Goal: Task Accomplishment & Management: Complete application form

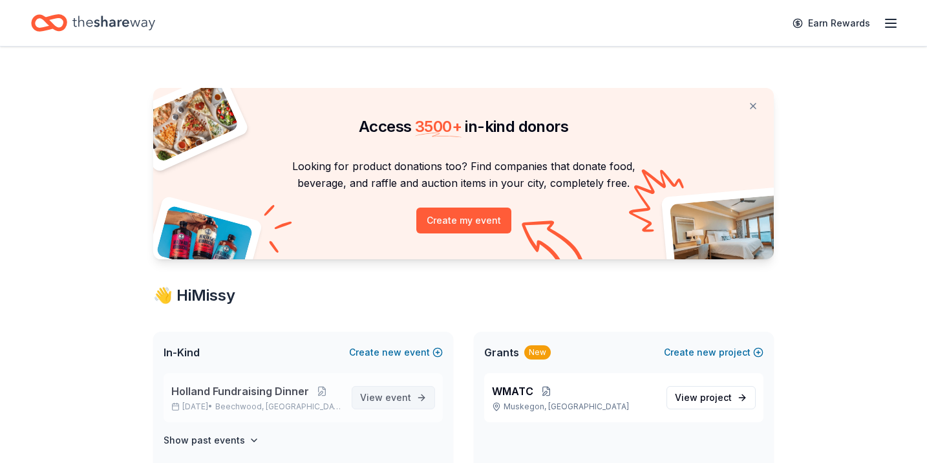
click at [397, 401] on span "event" at bounding box center [398, 397] width 26 height 11
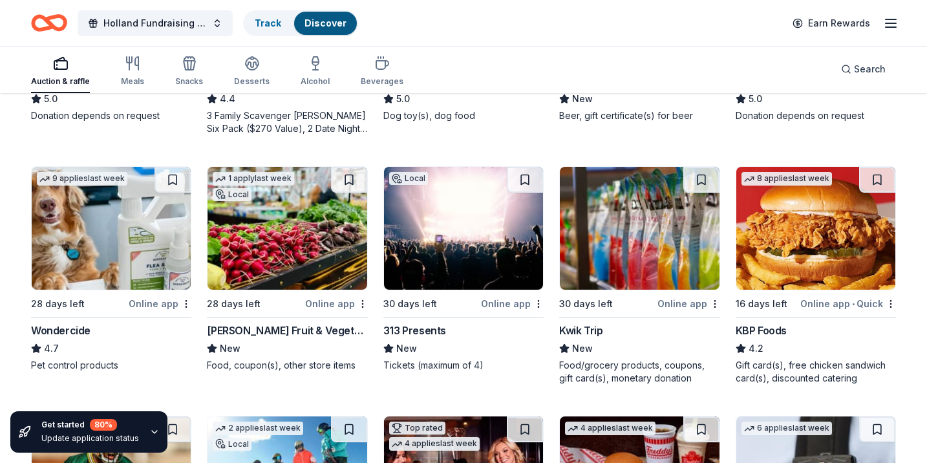
scroll to position [573, 0]
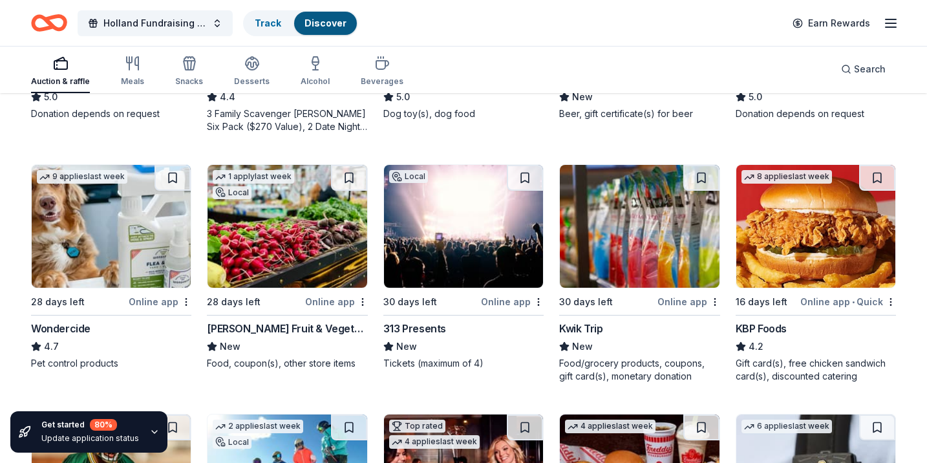
click at [237, 326] on div "Joe Randazzo's Fruit & Vegetable Market" at bounding box center [287, 329] width 160 height 16
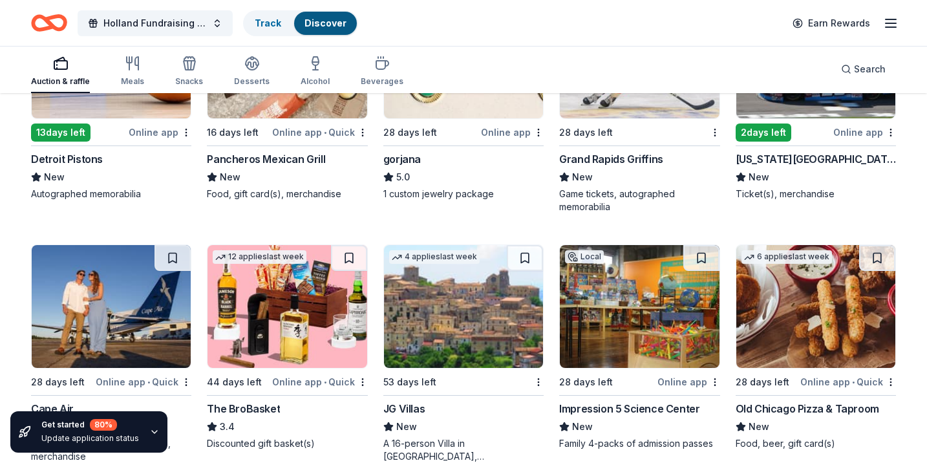
scroll to position [2235, 0]
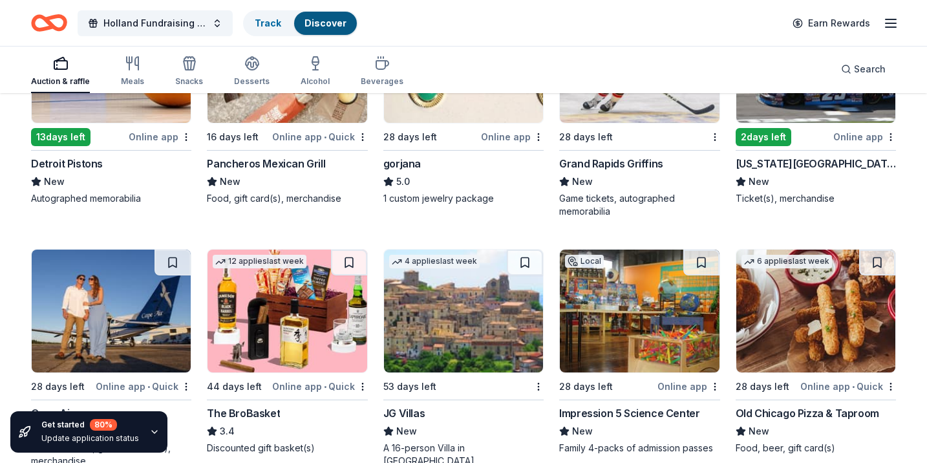
click at [91, 156] on div "Detroit Pistons" at bounding box center [67, 164] width 72 height 16
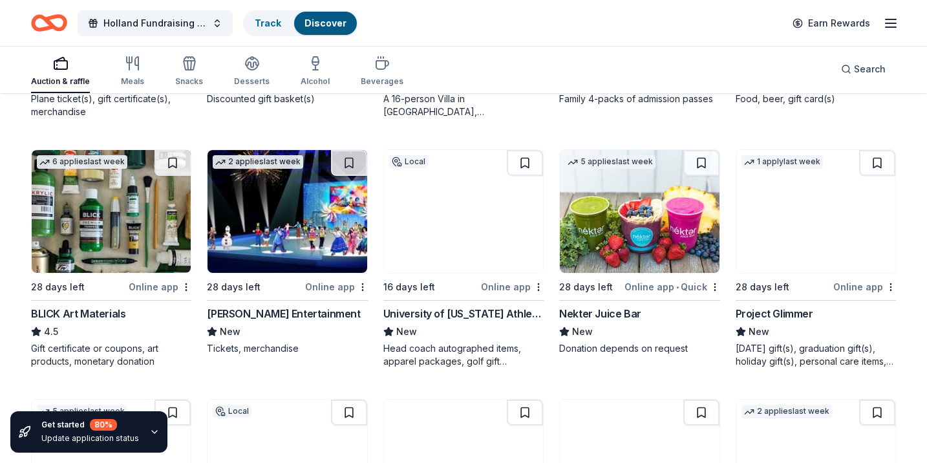
scroll to position [2586, 0]
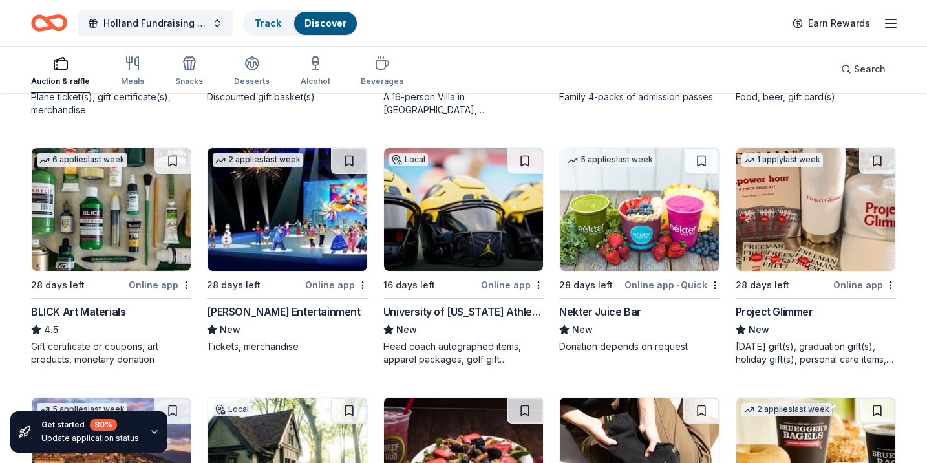
click at [304, 206] on img at bounding box center [287, 209] width 159 height 123
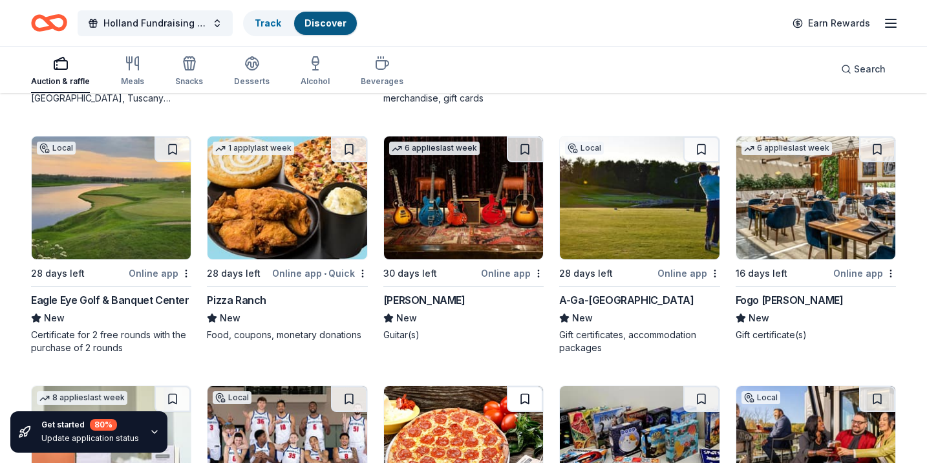
scroll to position [3085, 0]
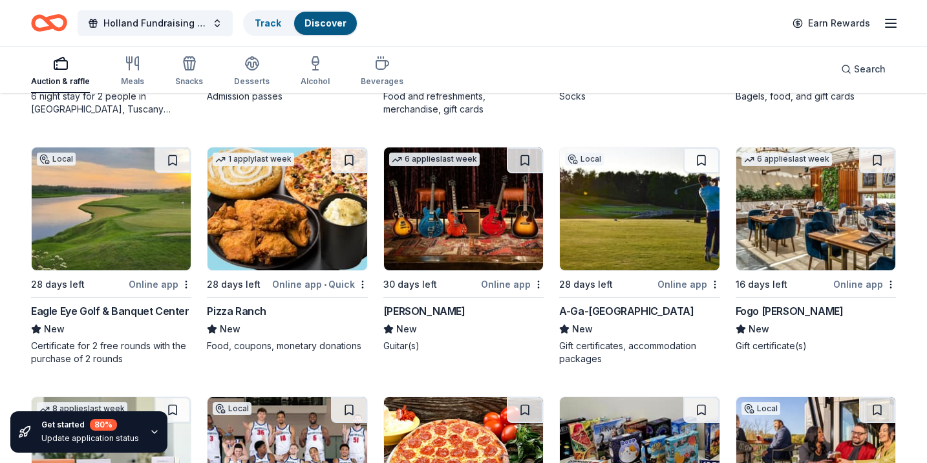
click at [769, 215] on img at bounding box center [815, 208] width 159 height 123
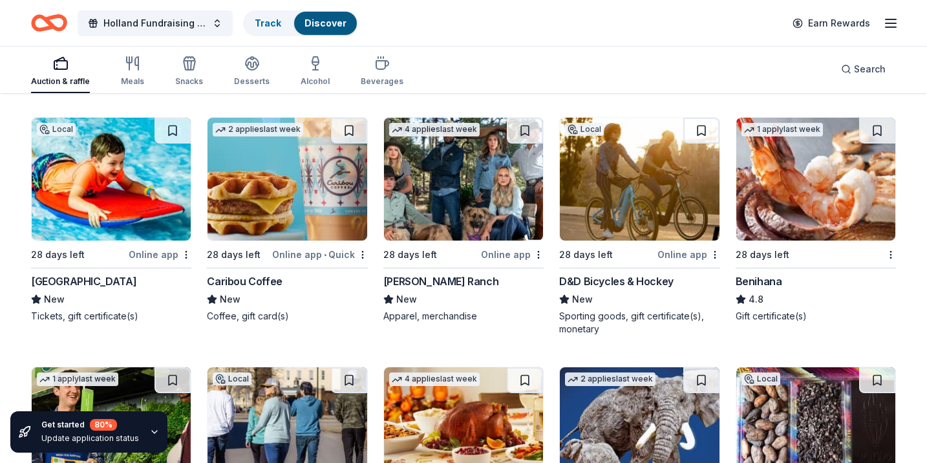
scroll to position [3865, 0]
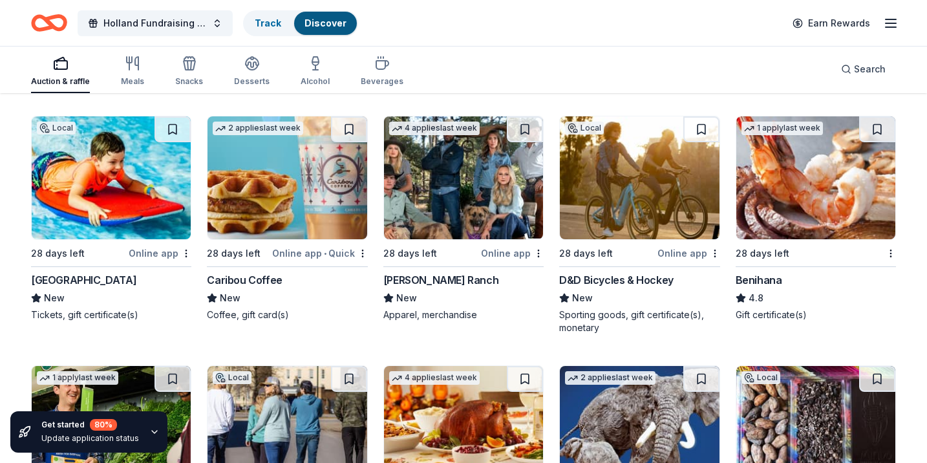
click at [147, 162] on img at bounding box center [111, 177] width 159 height 123
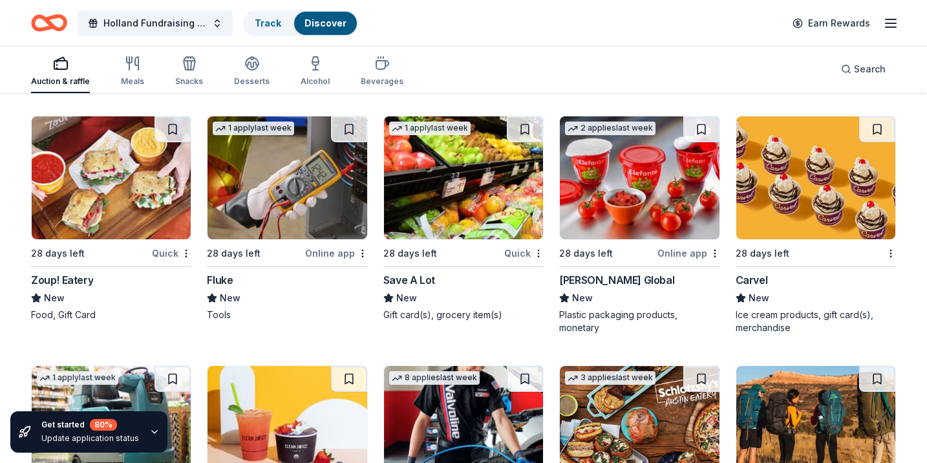
scroll to position [5336, 0]
click at [315, 176] on img at bounding box center [287, 177] width 159 height 123
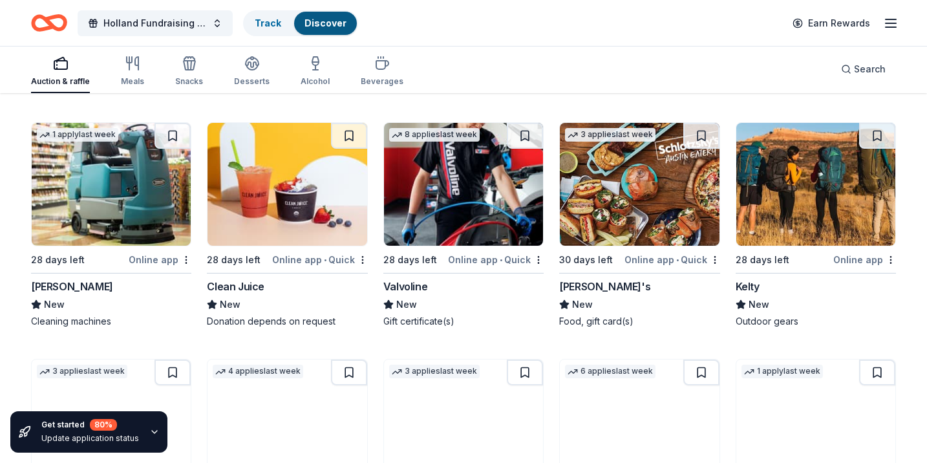
scroll to position [5579, 0]
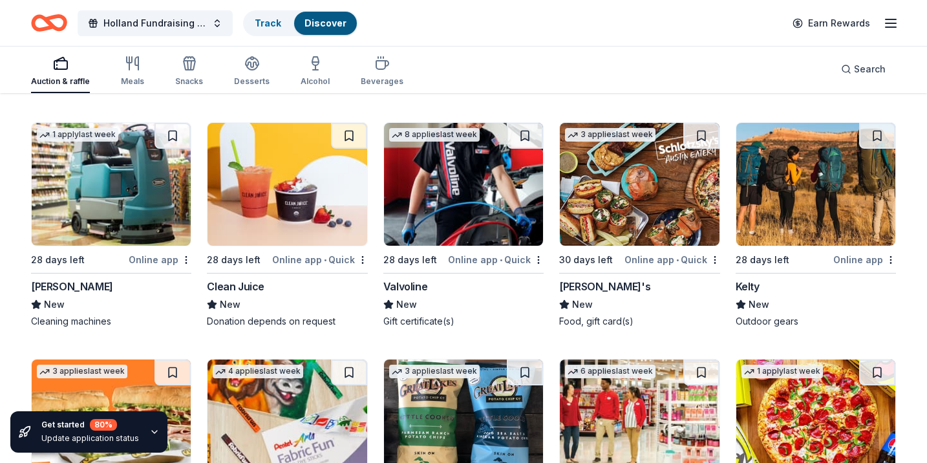
click at [463, 218] on img at bounding box center [463, 184] width 159 height 123
click at [771, 198] on img at bounding box center [815, 184] width 159 height 123
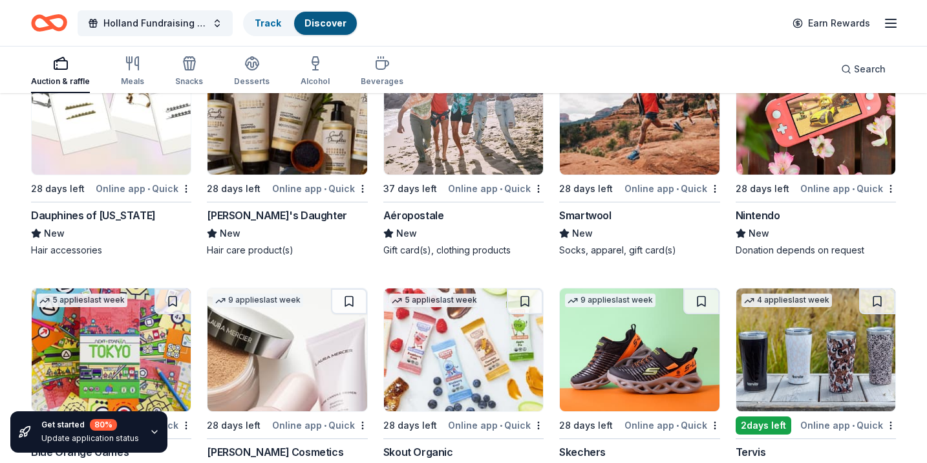
scroll to position [9119, 0]
click at [630, 123] on img at bounding box center [639, 112] width 159 height 123
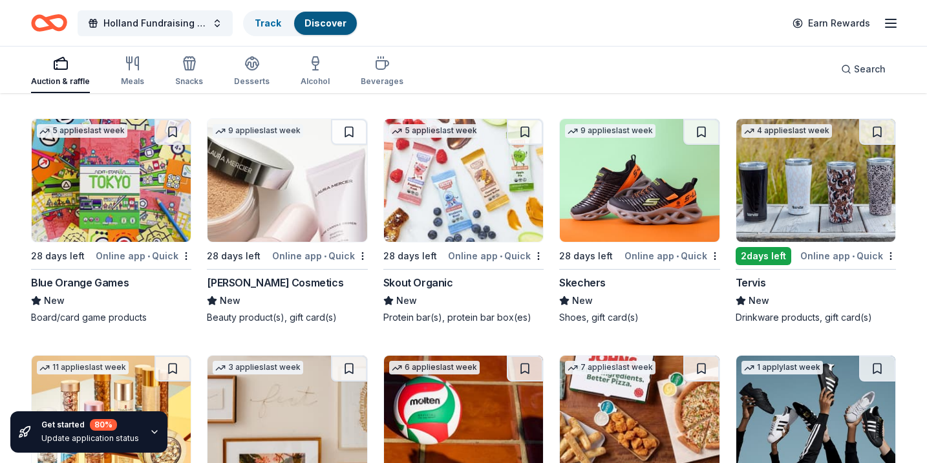
scroll to position [9294, 0]
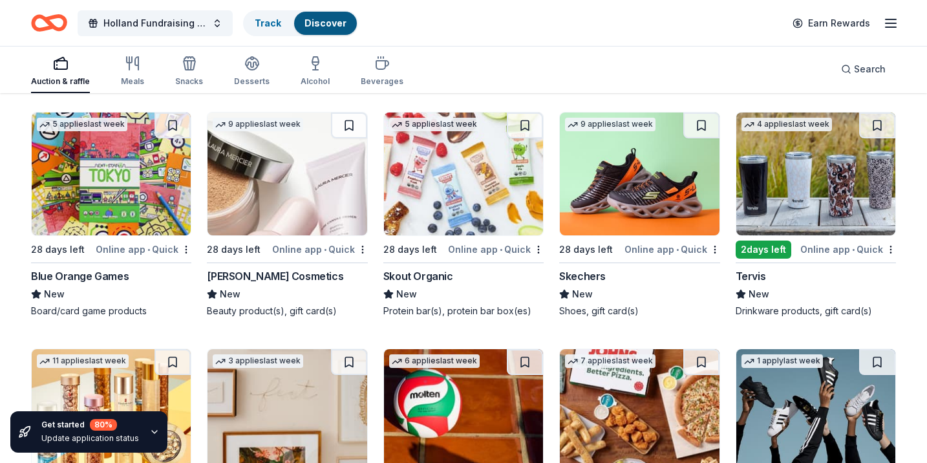
click at [627, 184] on img at bounding box center [639, 173] width 159 height 123
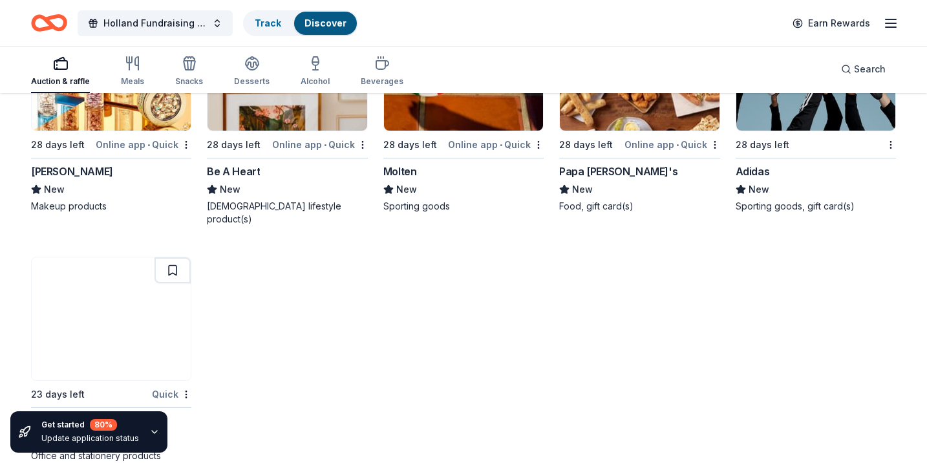
scroll to position [9634, 0]
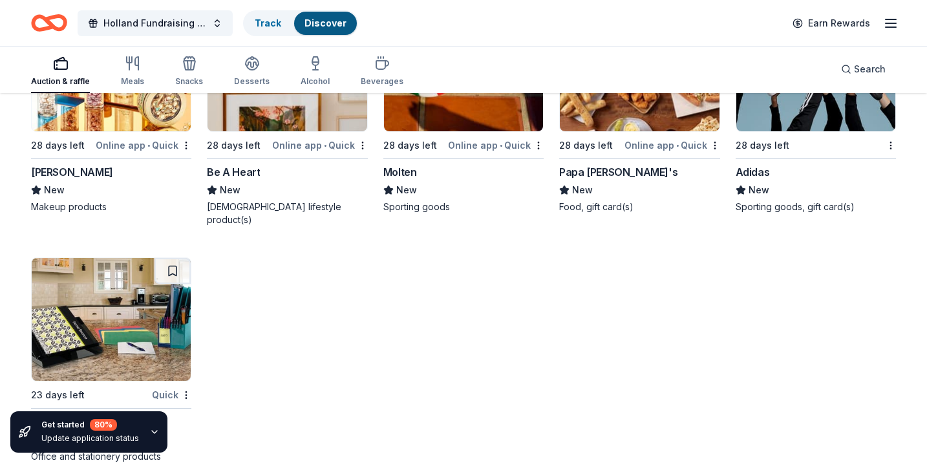
click at [136, 103] on img at bounding box center [111, 69] width 159 height 123
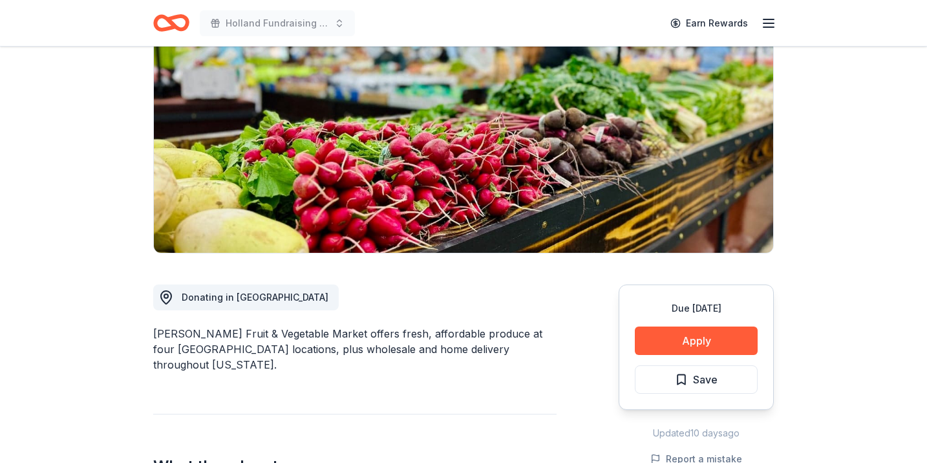
scroll to position [167, 0]
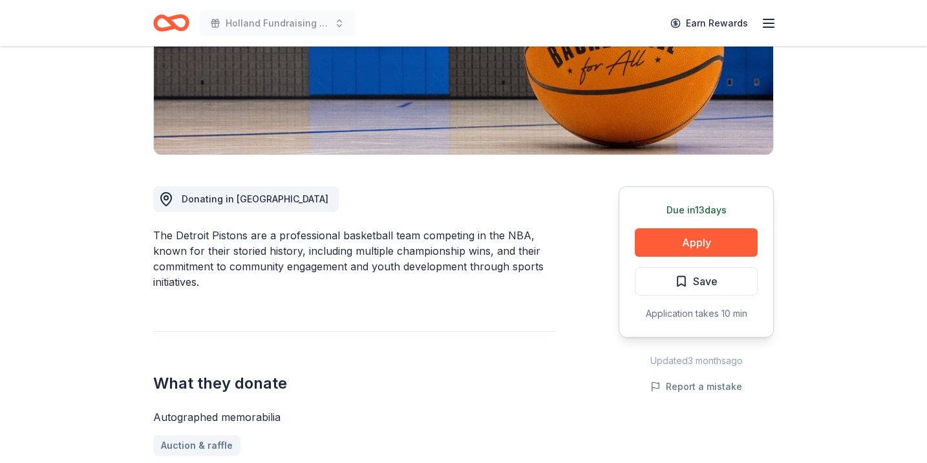
scroll to position [261, 0]
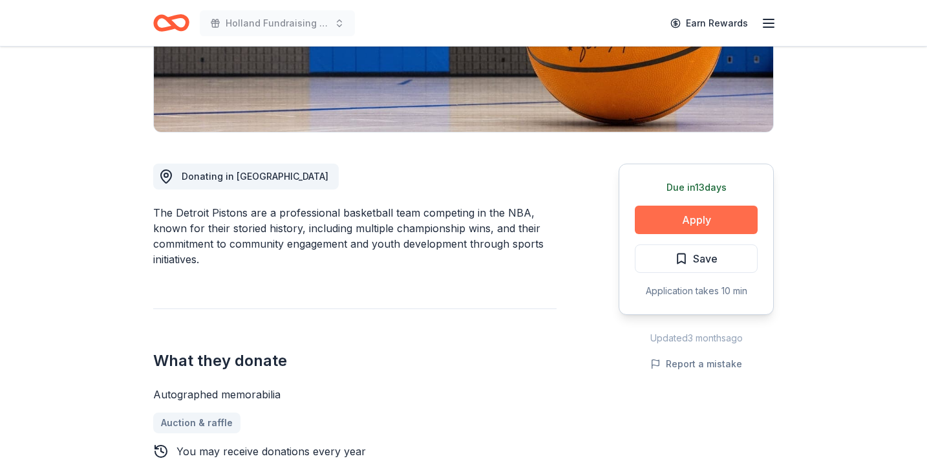
click at [686, 213] on button "Apply" at bounding box center [696, 220] width 123 height 28
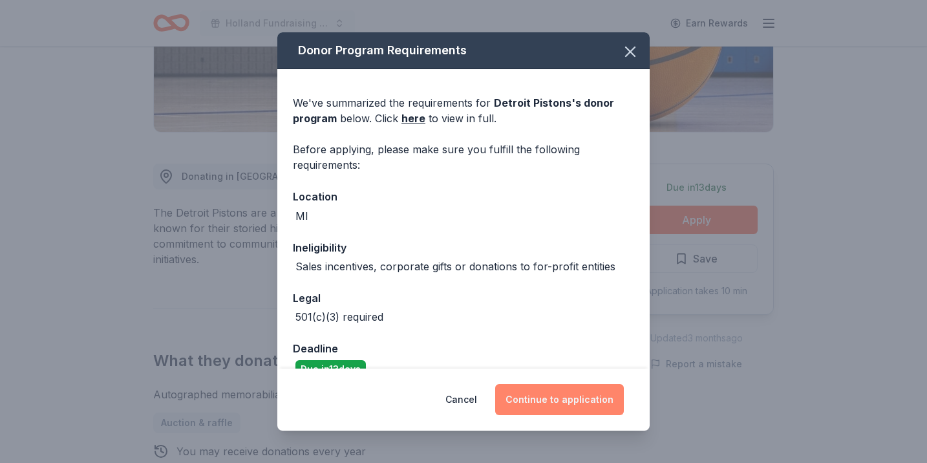
click at [537, 396] on button "Continue to application" at bounding box center [559, 399] width 129 height 31
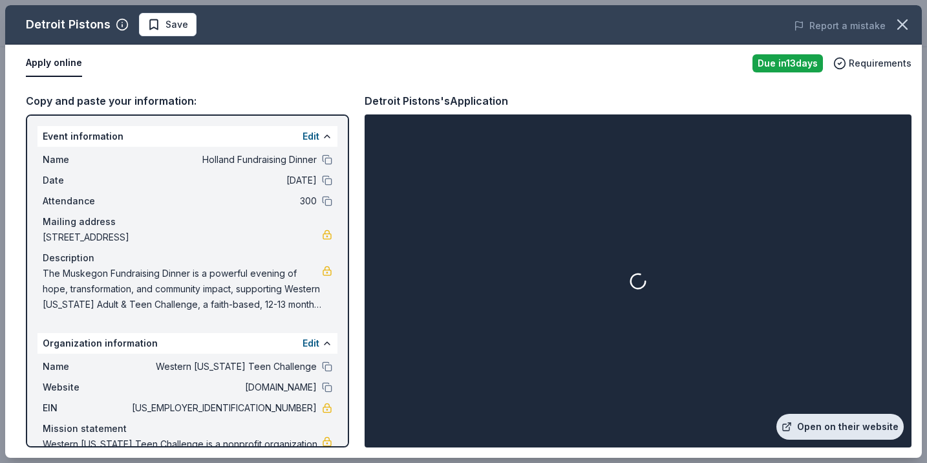
click at [827, 423] on link "Open on their website" at bounding box center [839, 427] width 127 height 26
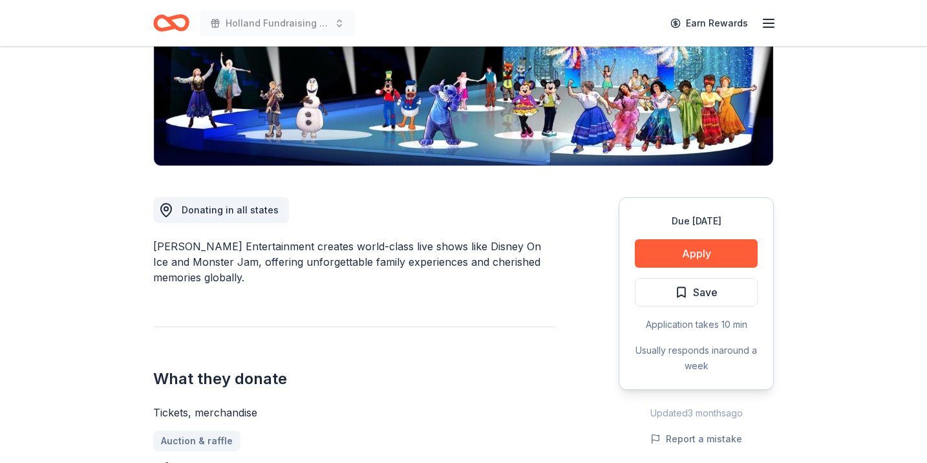
scroll to position [237, 0]
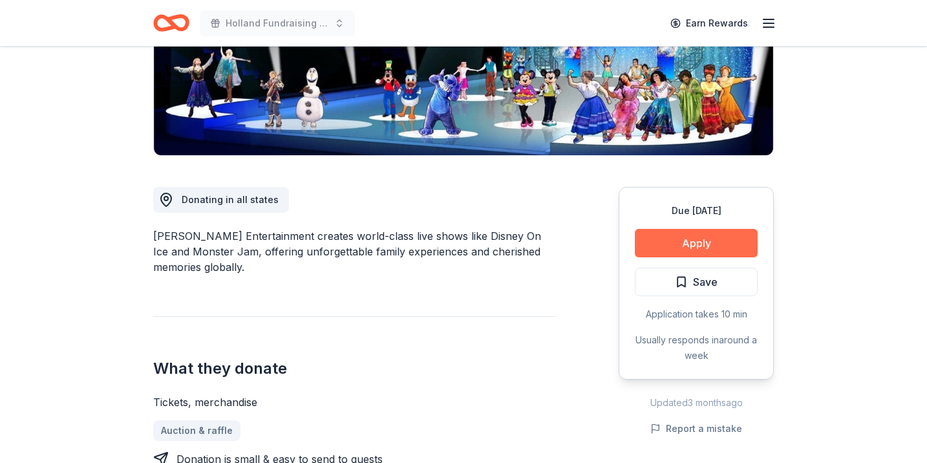
click at [690, 243] on button "Apply" at bounding box center [696, 243] width 123 height 28
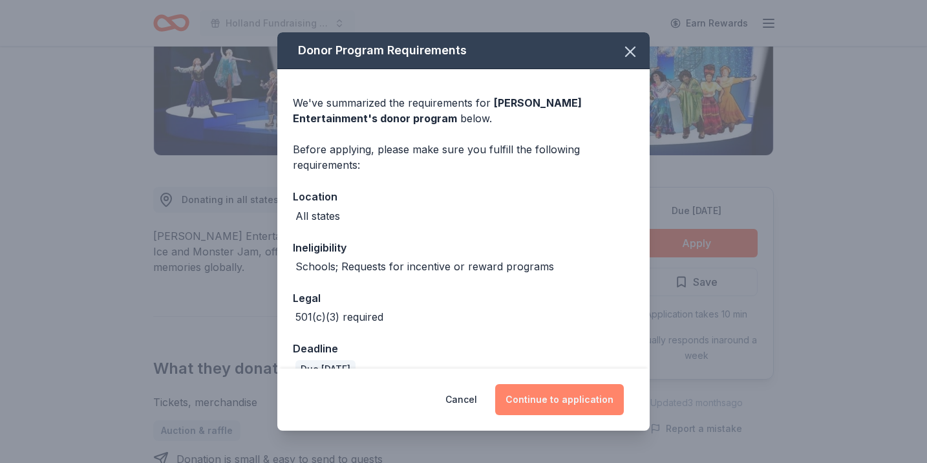
click at [535, 399] on button "Continue to application" at bounding box center [559, 399] width 129 height 31
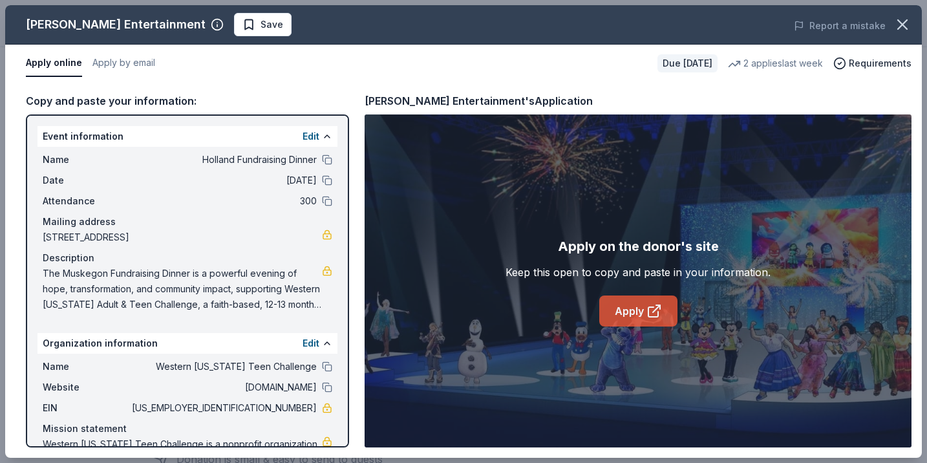
click at [669, 316] on link "Apply" at bounding box center [638, 310] width 78 height 31
click at [234, 23] on button "Save" at bounding box center [263, 24] width 58 height 23
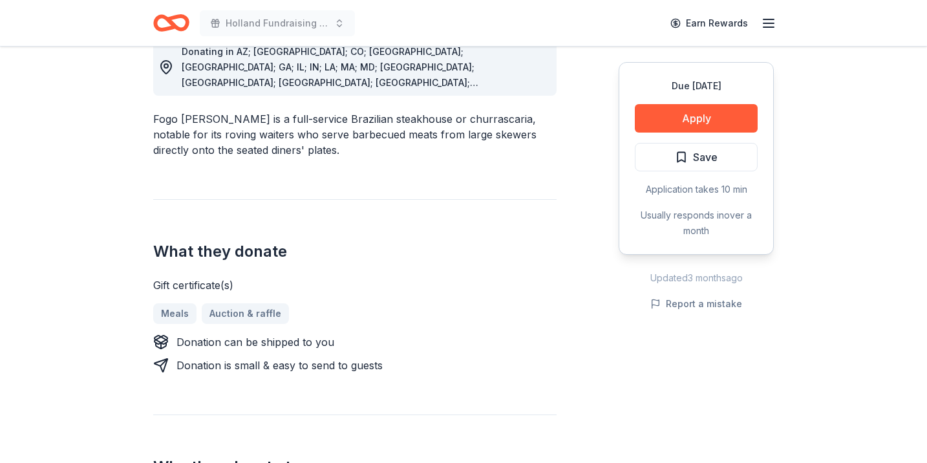
scroll to position [384, 0]
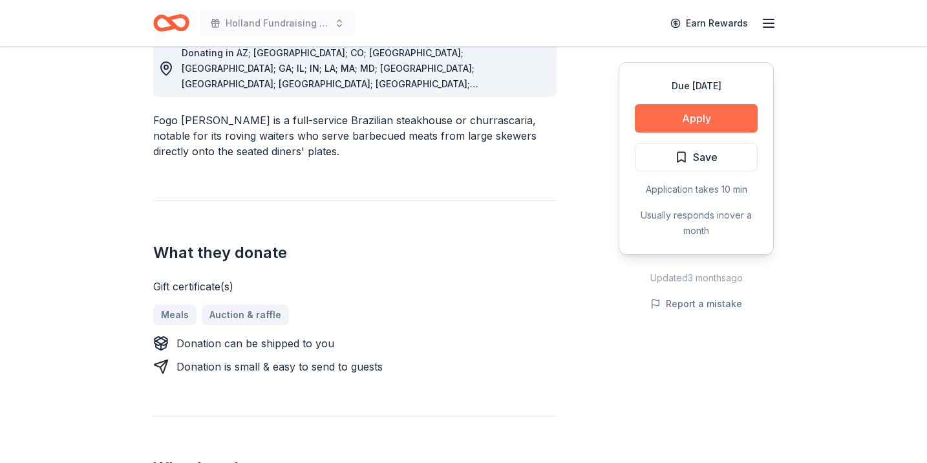
click at [694, 118] on button "Apply" at bounding box center [696, 118] width 123 height 28
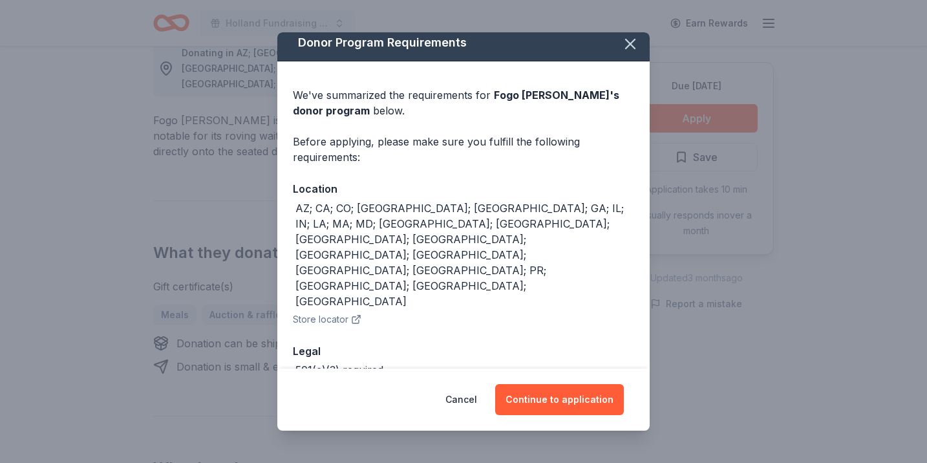
scroll to position [7, 0]
click at [343, 312] on button "Store locator" at bounding box center [327, 320] width 69 height 16
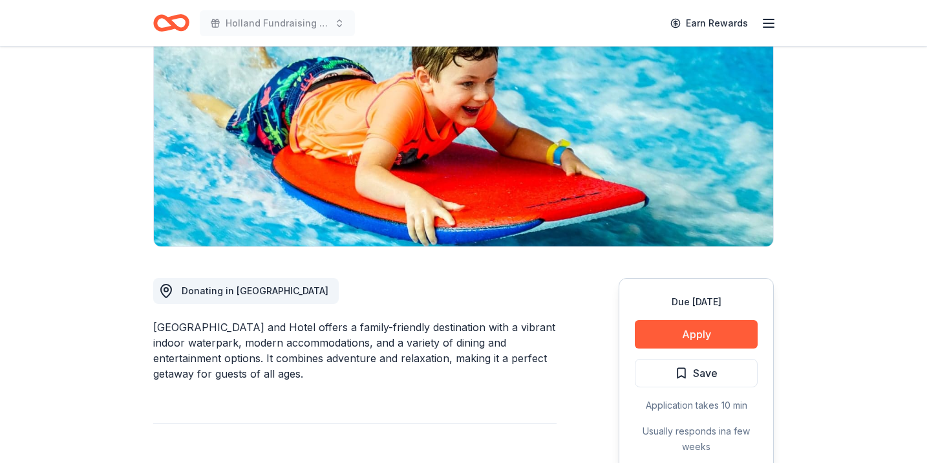
scroll to position [155, 0]
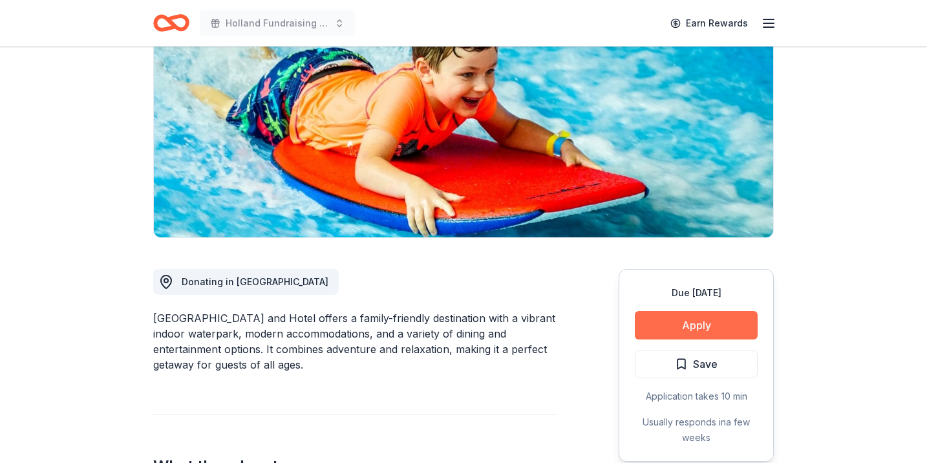
click at [682, 316] on button "Apply" at bounding box center [696, 325] width 123 height 28
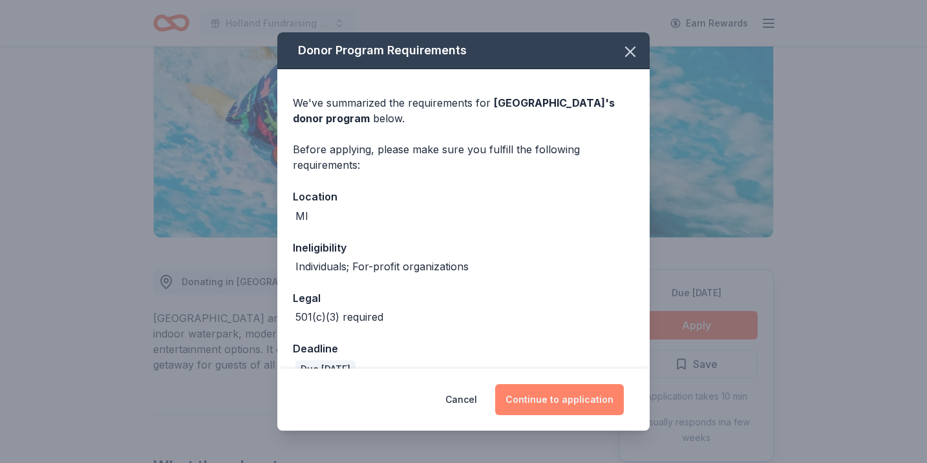
click at [551, 400] on button "Continue to application" at bounding box center [559, 399] width 129 height 31
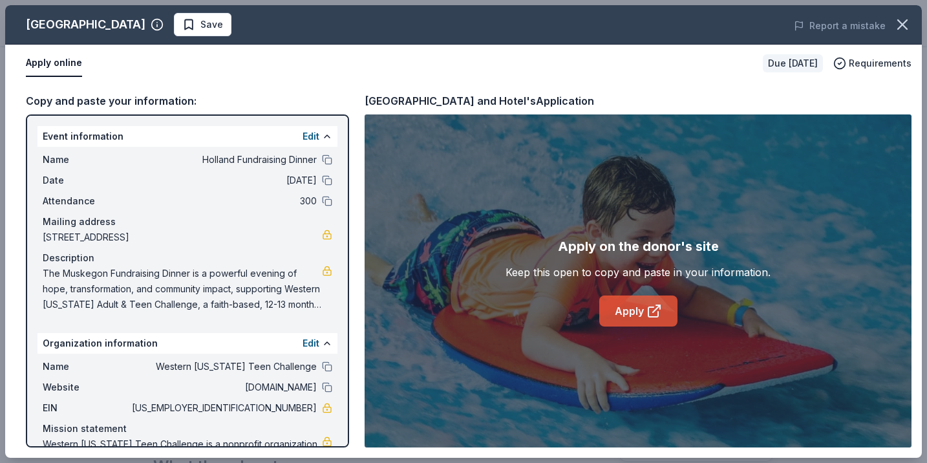
click at [608, 303] on link "Apply" at bounding box center [638, 310] width 78 height 31
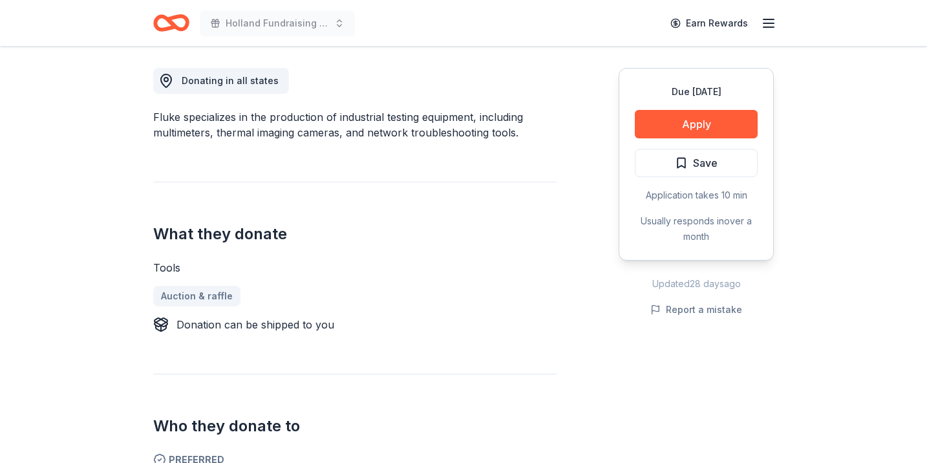
scroll to position [362, 0]
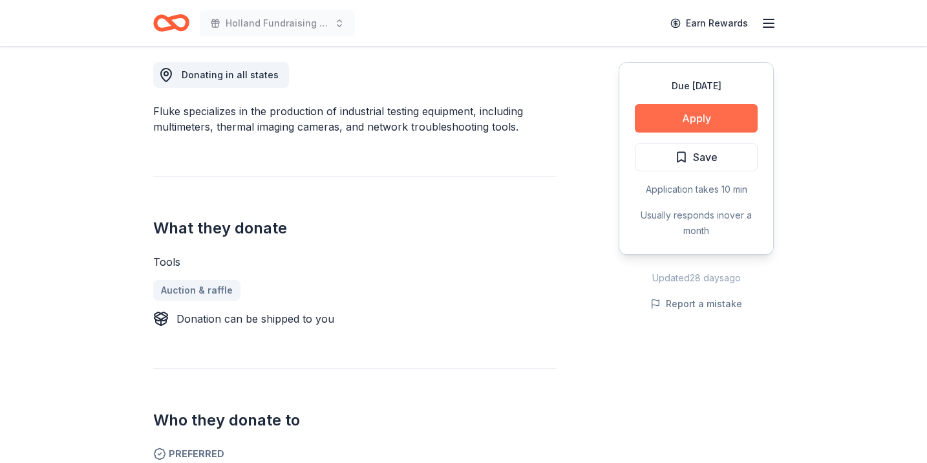
click at [669, 118] on button "Apply" at bounding box center [696, 118] width 123 height 28
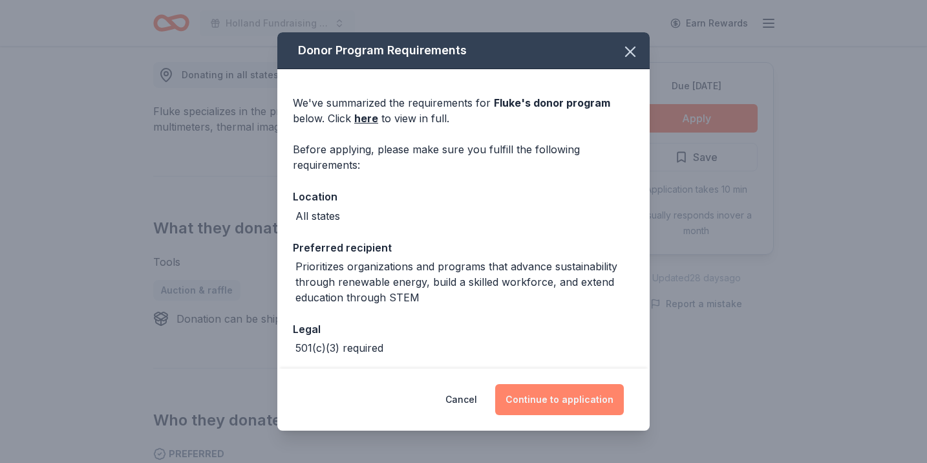
click at [530, 394] on button "Continue to application" at bounding box center [559, 399] width 129 height 31
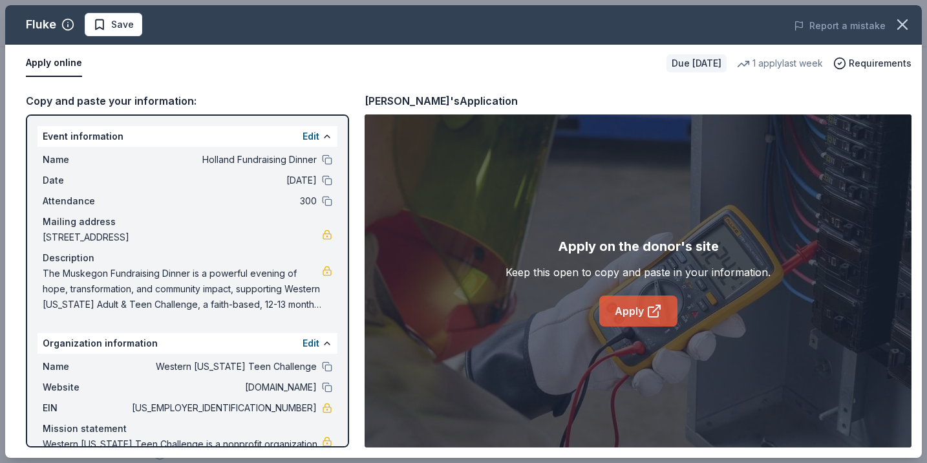
click at [613, 311] on link "Apply" at bounding box center [638, 310] width 78 height 31
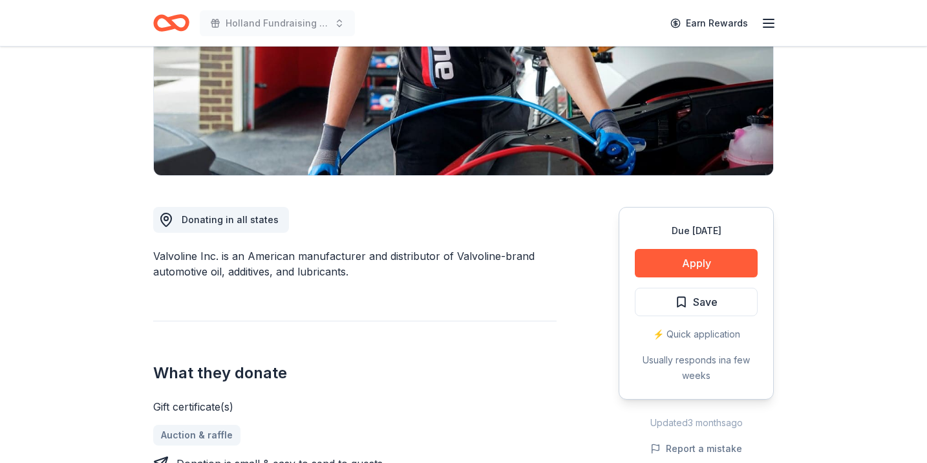
scroll to position [231, 0]
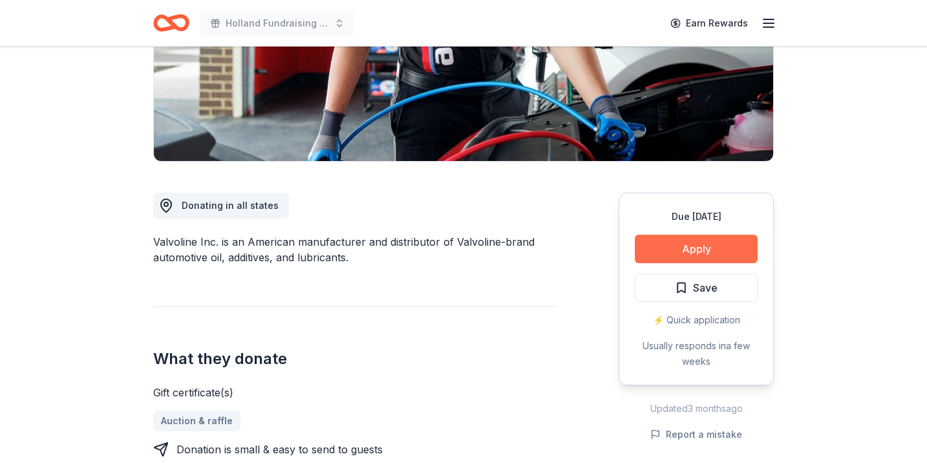
click at [644, 248] on button "Apply" at bounding box center [696, 249] width 123 height 28
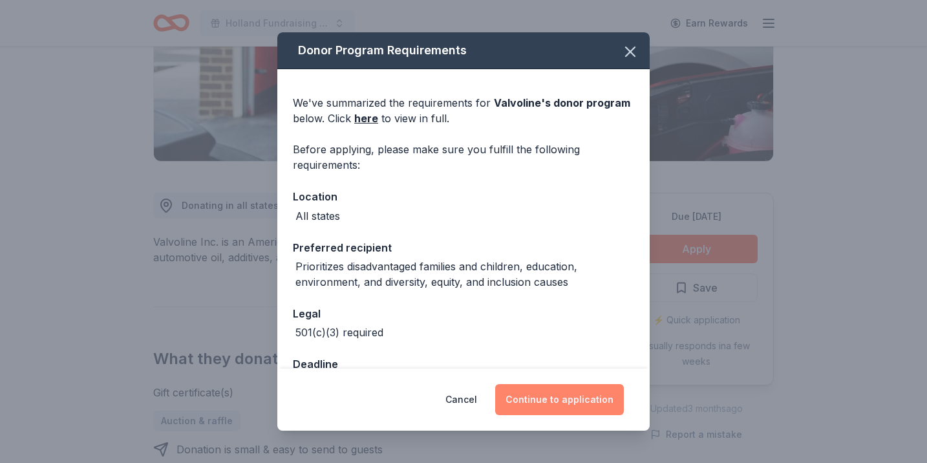
click at [536, 387] on button "Continue to application" at bounding box center [559, 399] width 129 height 31
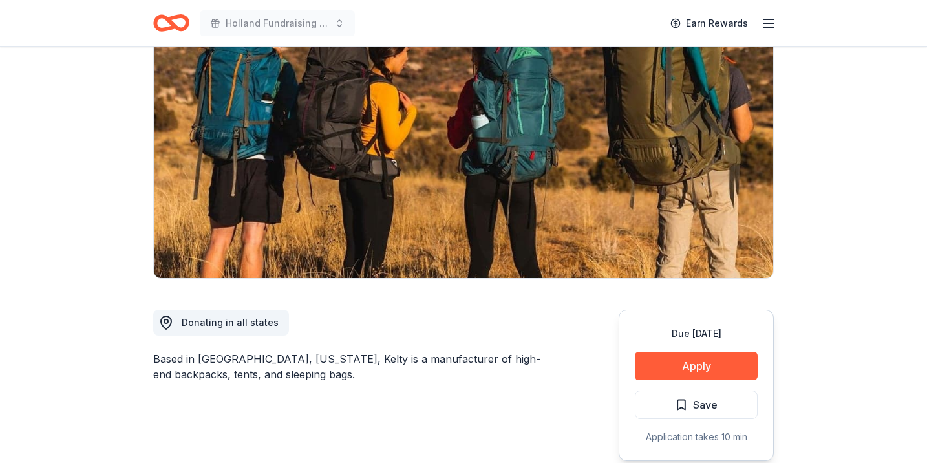
scroll to position [174, 0]
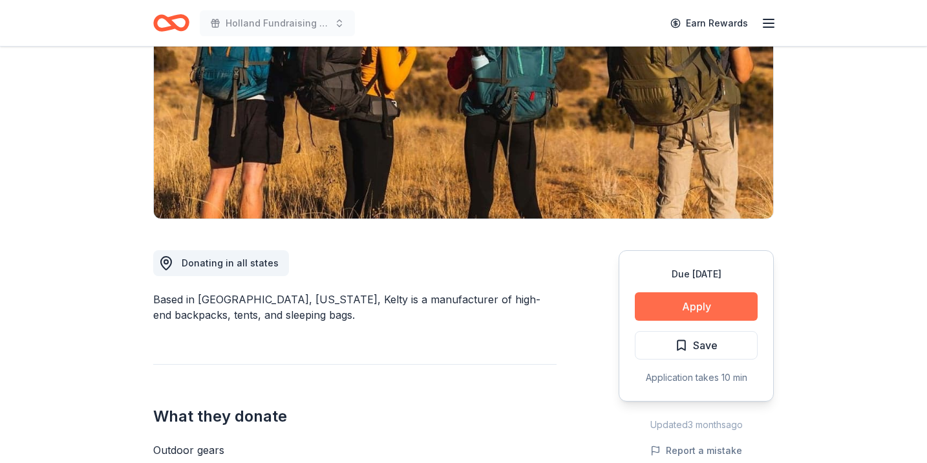
click at [667, 302] on button "Apply" at bounding box center [696, 306] width 123 height 28
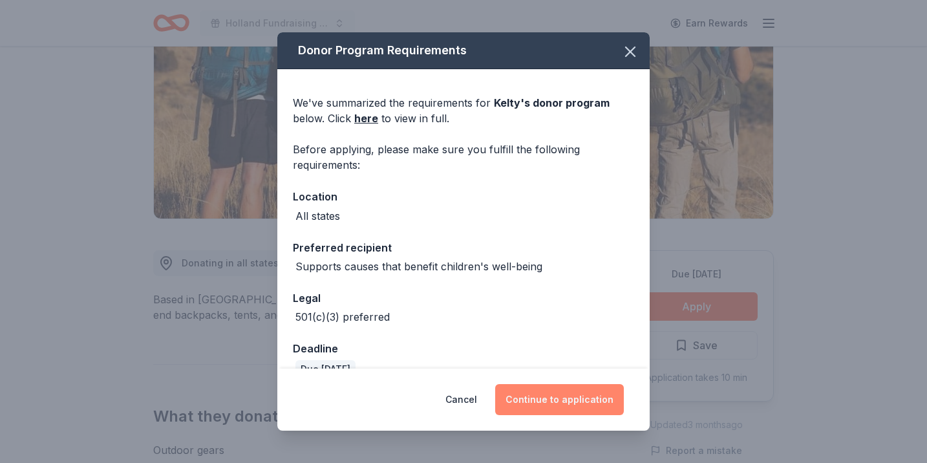
click at [544, 399] on button "Continue to application" at bounding box center [559, 399] width 129 height 31
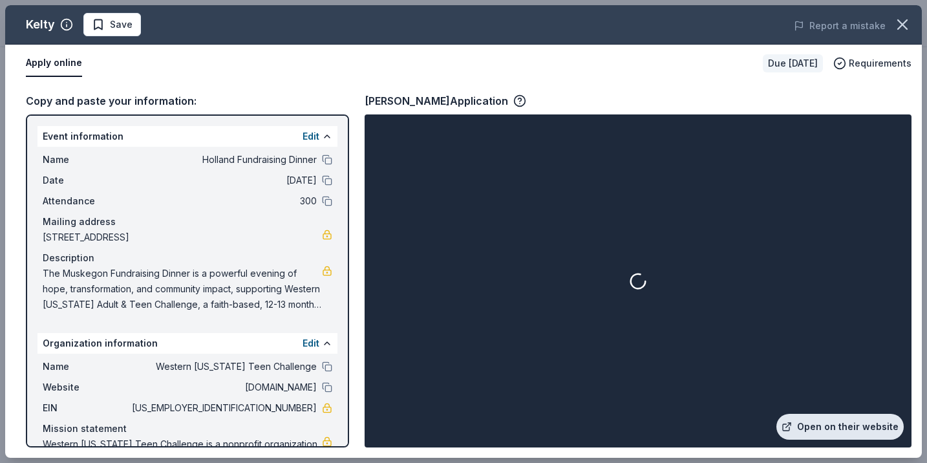
click at [822, 422] on link "Open on their website" at bounding box center [839, 427] width 127 height 26
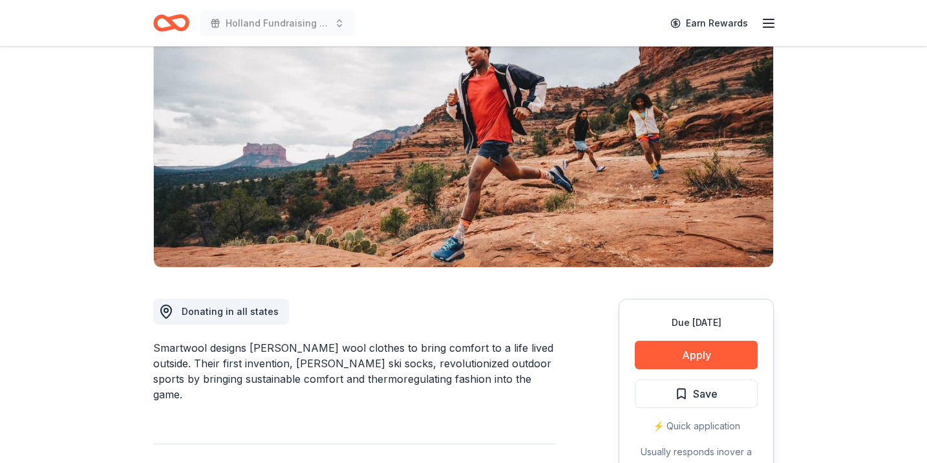
scroll to position [167, 0]
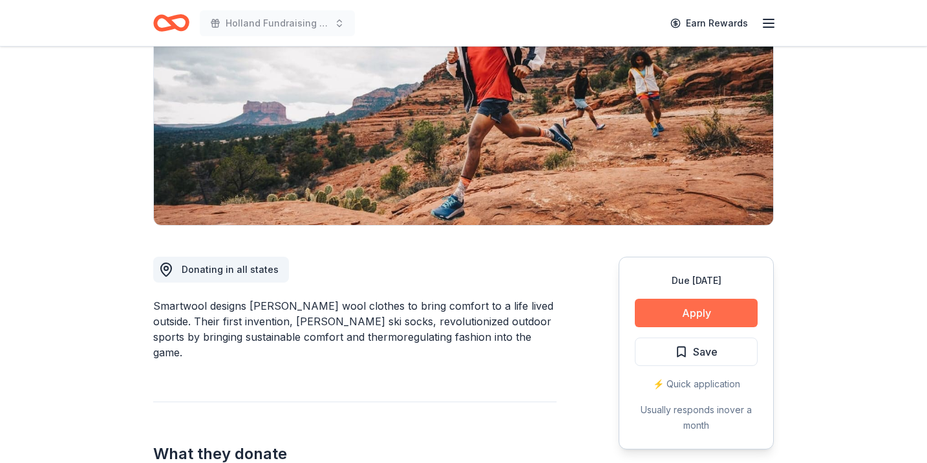
click at [674, 316] on button "Apply" at bounding box center [696, 313] width 123 height 28
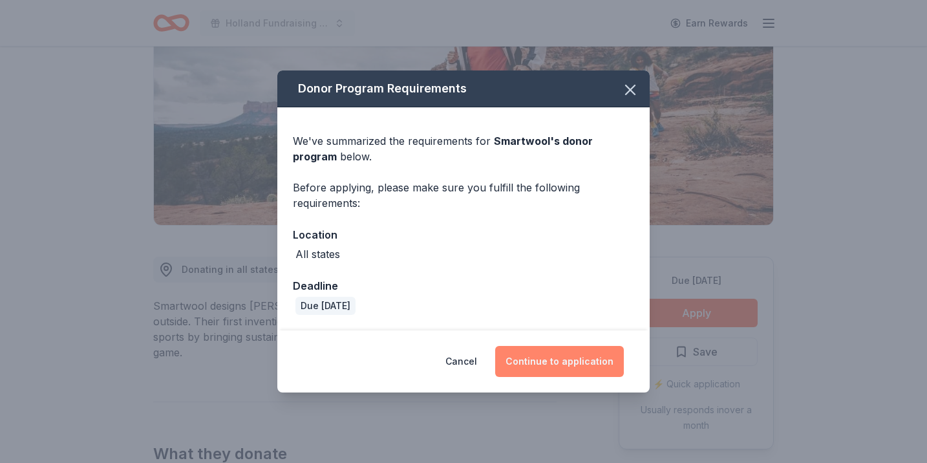
click at [560, 362] on button "Continue to application" at bounding box center [559, 361] width 129 height 31
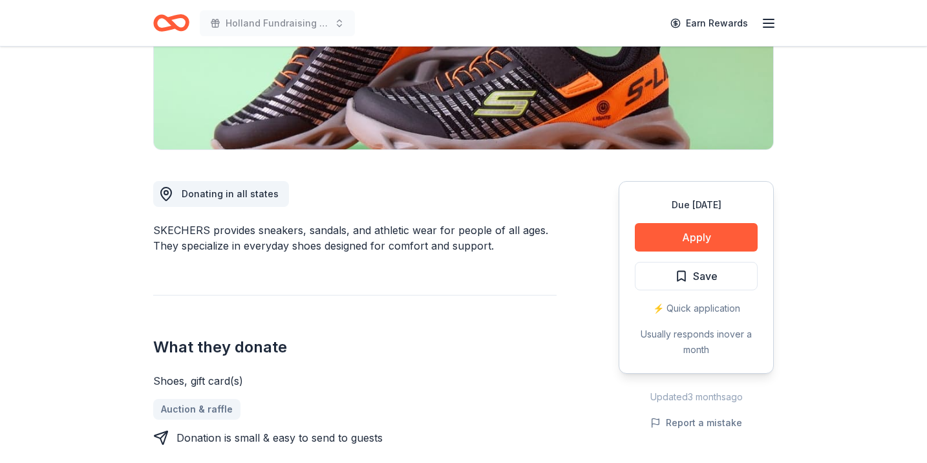
scroll to position [262, 0]
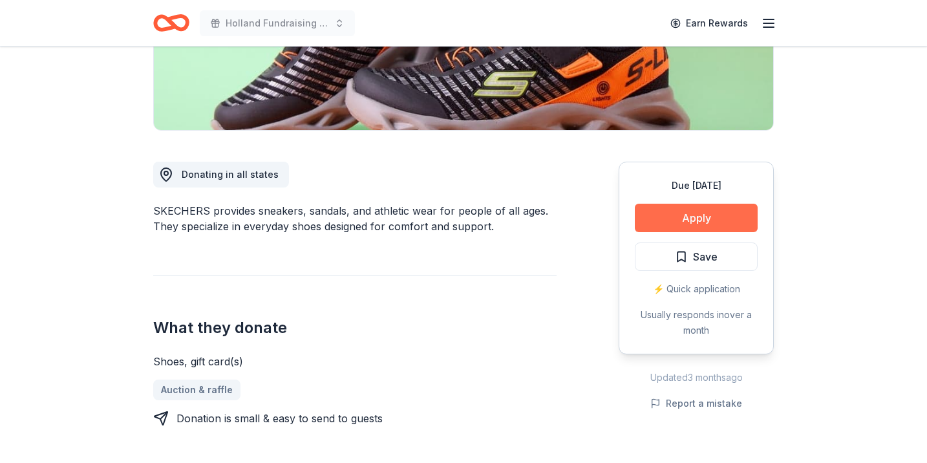
click at [681, 205] on button "Apply" at bounding box center [696, 218] width 123 height 28
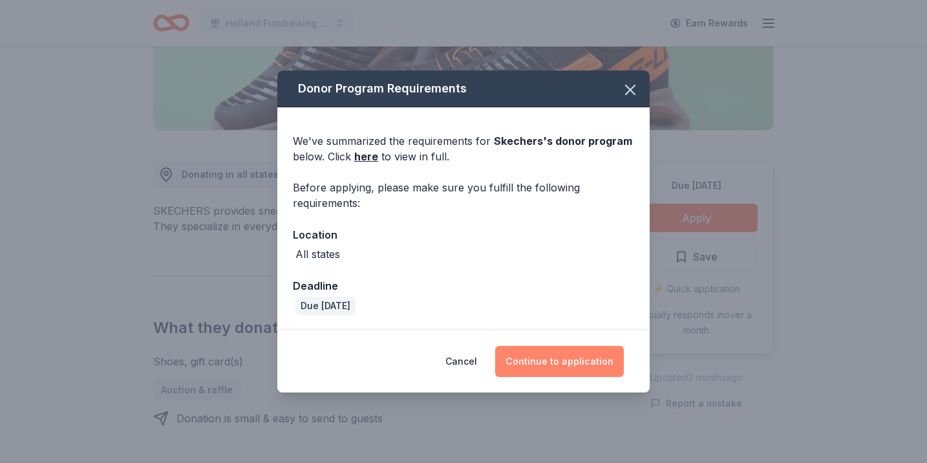
click at [557, 355] on button "Continue to application" at bounding box center [559, 361] width 129 height 31
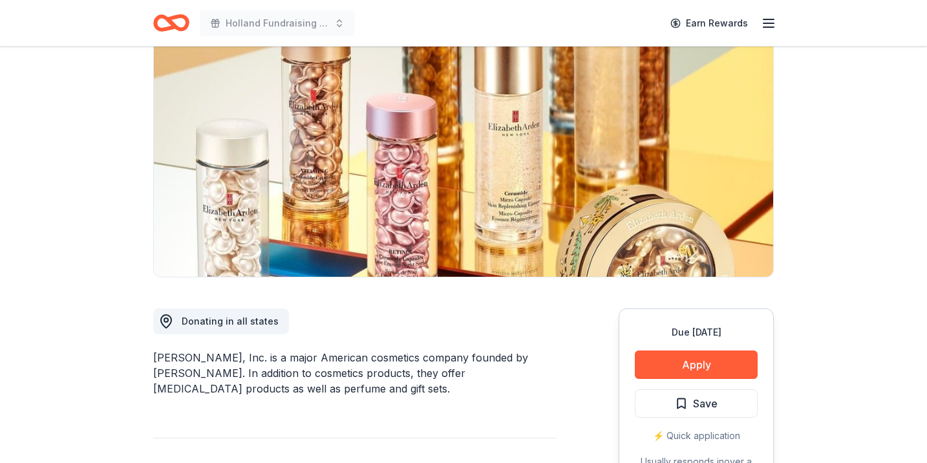
scroll to position [169, 0]
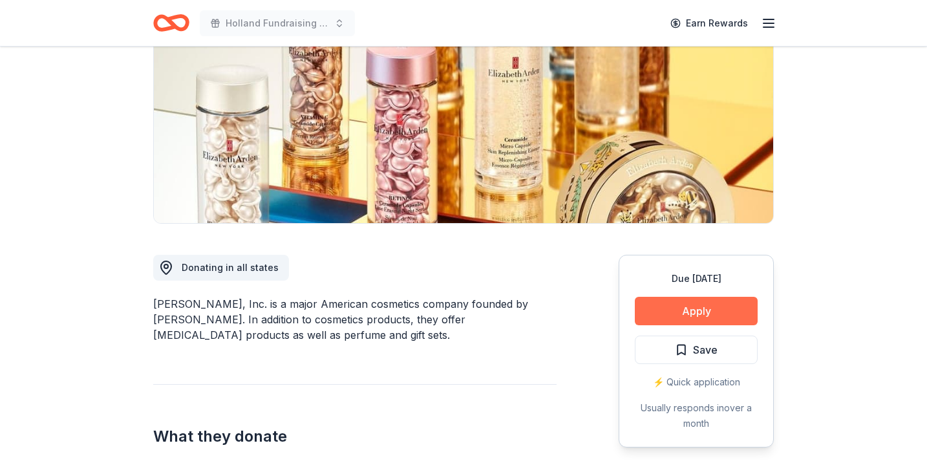
click at [686, 305] on button "Apply" at bounding box center [696, 311] width 123 height 28
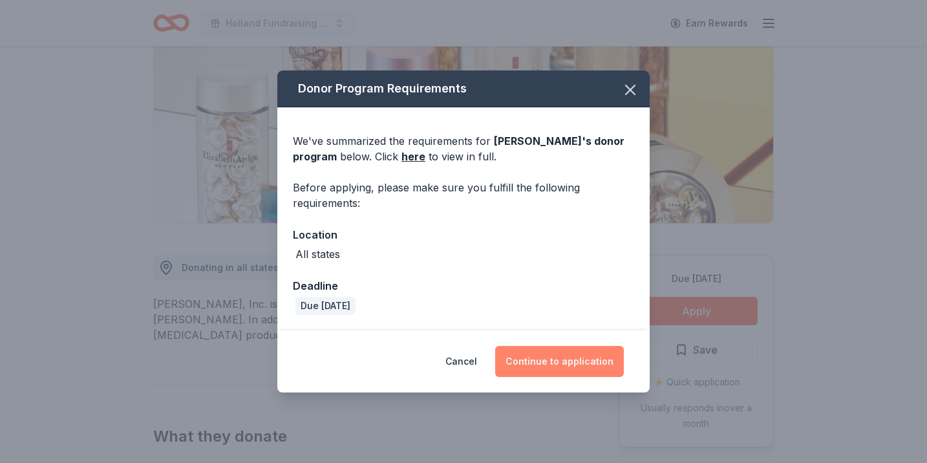
click at [542, 364] on button "Continue to application" at bounding box center [559, 361] width 129 height 31
